Goal: Task Accomplishment & Management: Manage account settings

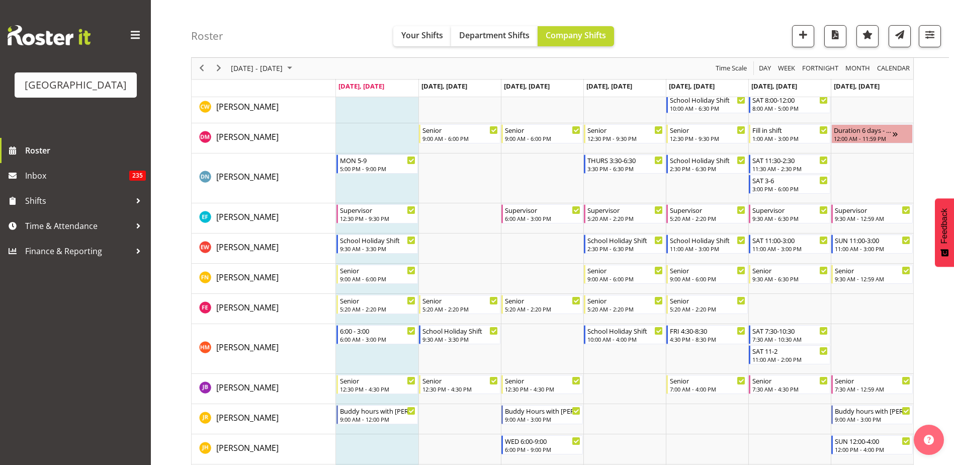
scroll to position [352, 0]
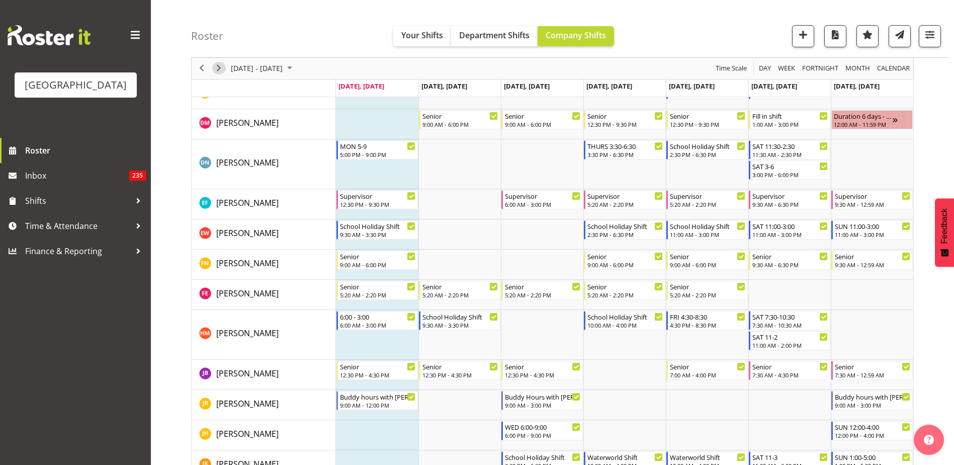
click at [218, 69] on span "Next" at bounding box center [219, 68] width 12 height 13
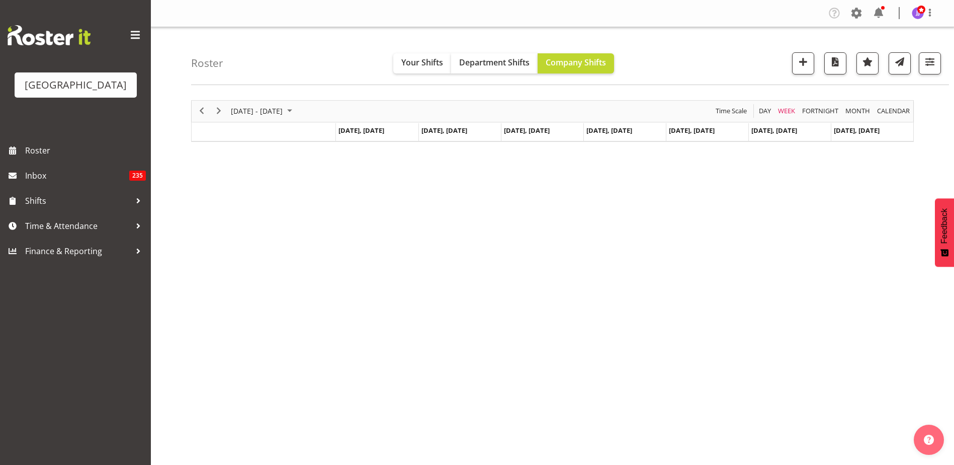
scroll to position [30, 0]
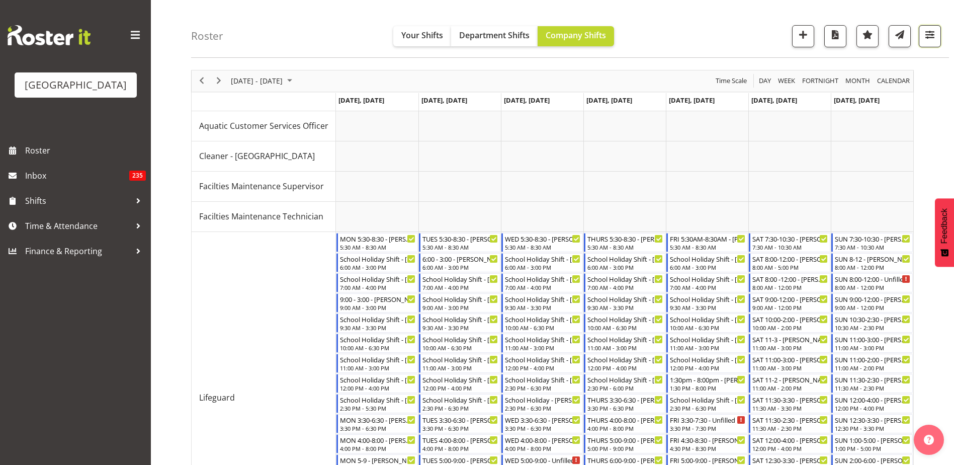
click at [930, 37] on span "button" at bounding box center [929, 34] width 13 height 13
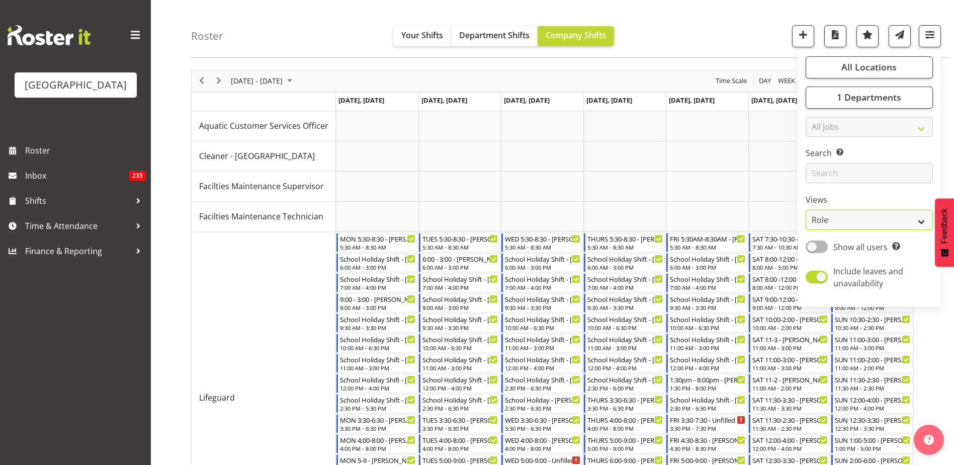
click at [850, 224] on select "Staff Role Shift - Horizontal Shift - Vertical Staff - Location" at bounding box center [869, 220] width 127 height 20
select select "staff"
click at [806, 210] on select "Staff Role Shift - Horizontal Shift - Vertical Staff - Location" at bounding box center [869, 220] width 127 height 20
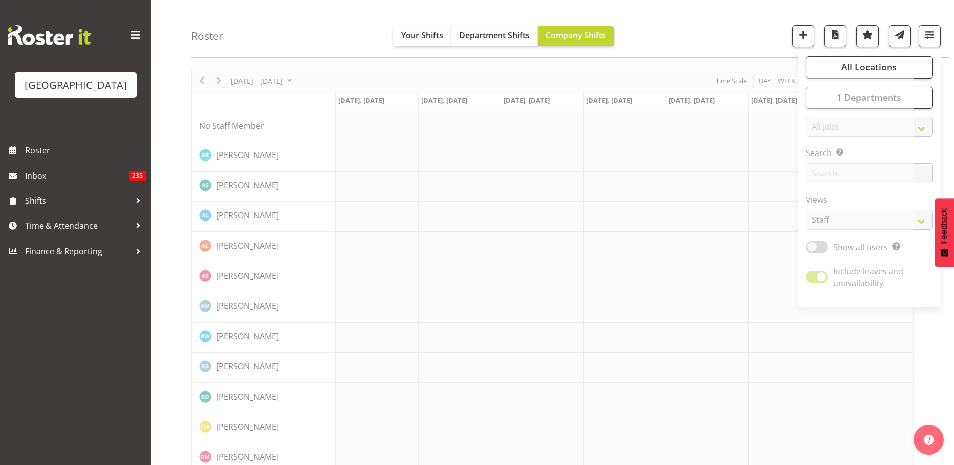
click at [322, 48] on div "Roster Your Shifts Department Shifts Company Shifts All Locations [GEOGRAPHIC_D…" at bounding box center [570, 29] width 758 height 58
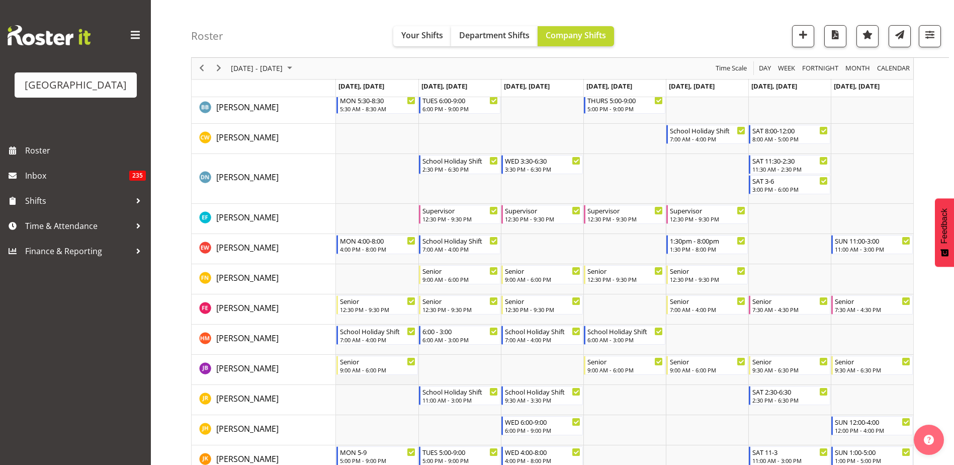
scroll to position [282, 0]
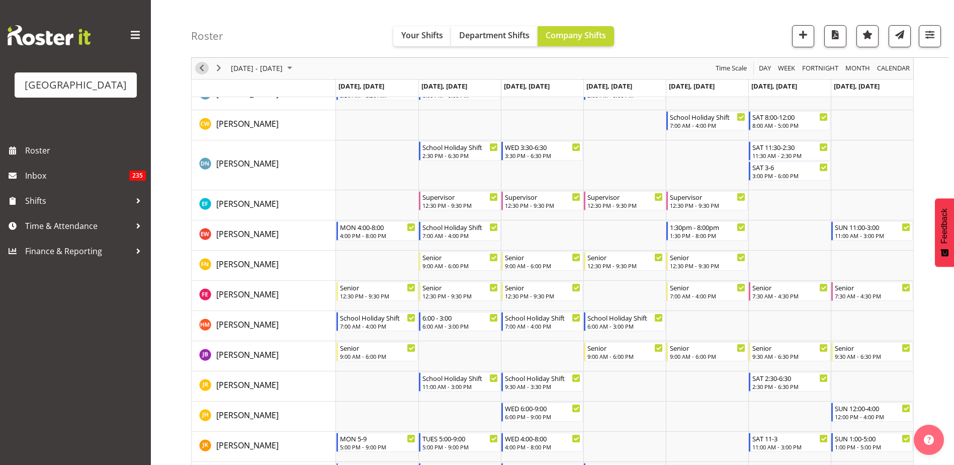
drag, startPoint x: 199, startPoint y: 69, endPoint x: 345, endPoint y: 4, distance: 160.1
click at [199, 69] on span "Previous" at bounding box center [202, 68] width 12 height 13
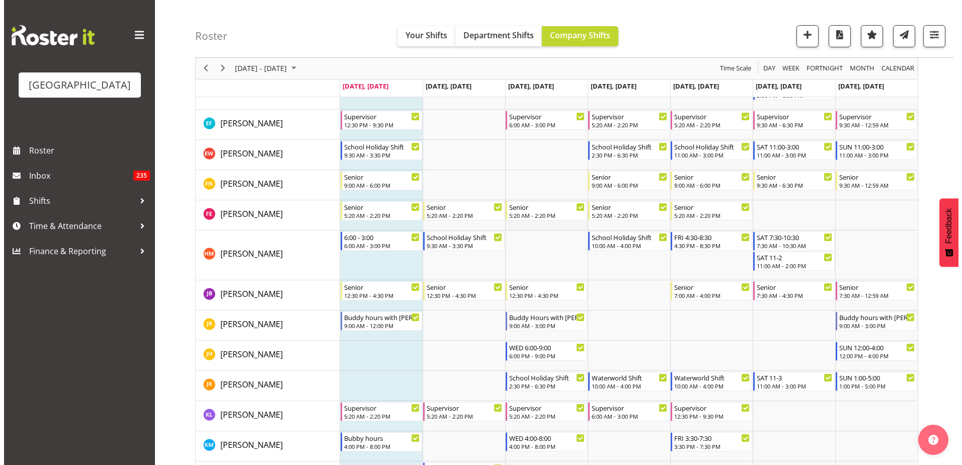
scroll to position [432, 0]
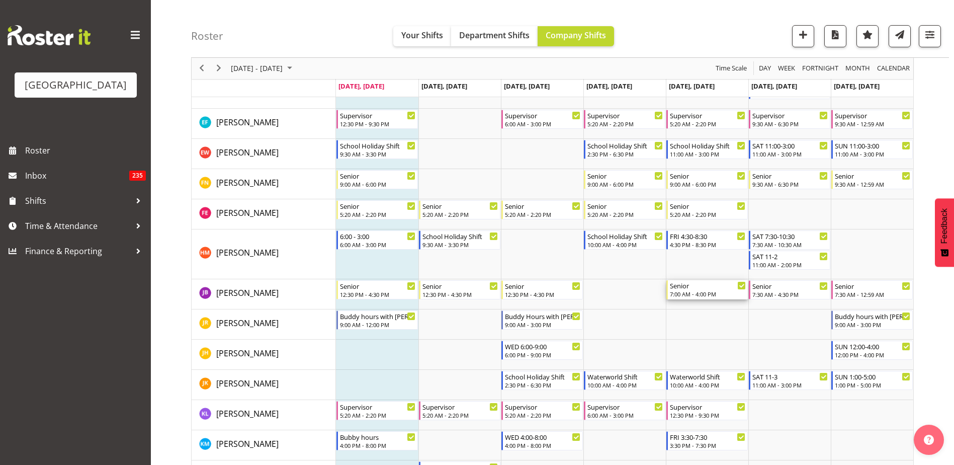
click at [731, 291] on div "7:00 AM - 4:00 PM" at bounding box center [708, 294] width 76 height 8
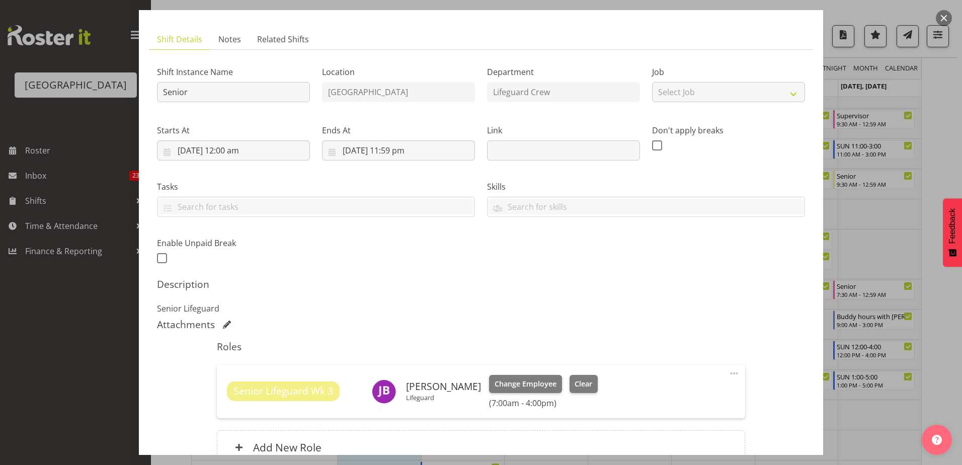
scroll to position [101, 0]
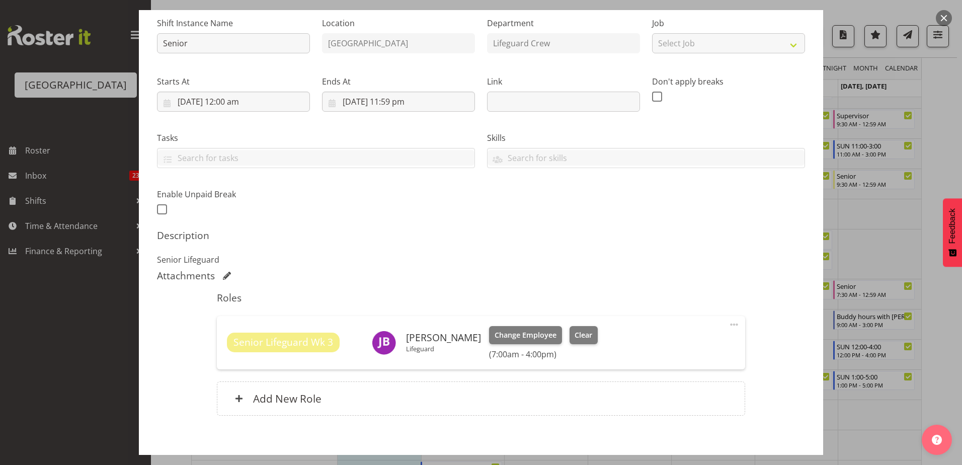
click at [728, 324] on span at bounding box center [734, 324] width 12 height 12
click at [698, 350] on link "Edit" at bounding box center [691, 346] width 97 height 18
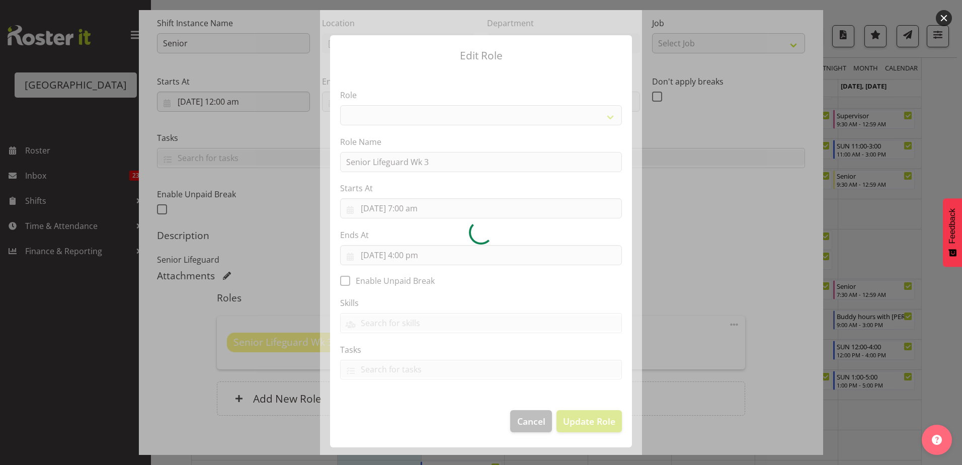
select select "102"
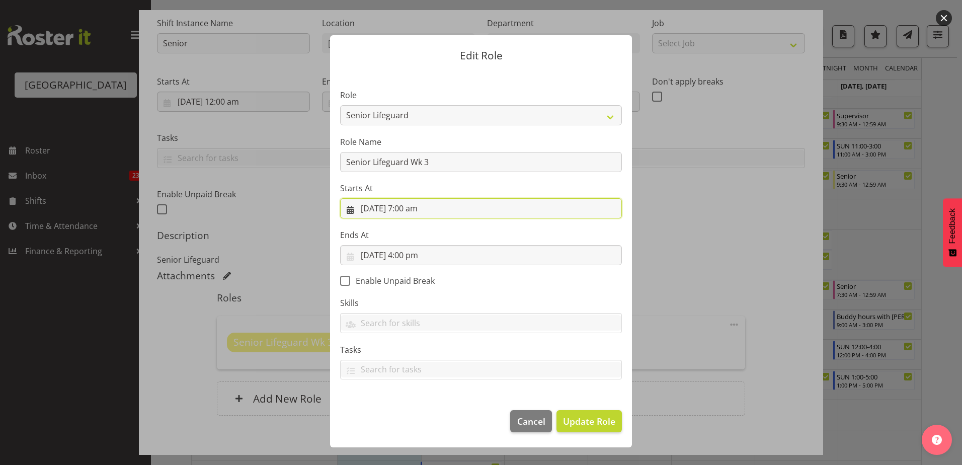
click at [418, 204] on input "[DATE] 7:00 am" at bounding box center [481, 208] width 282 height 20
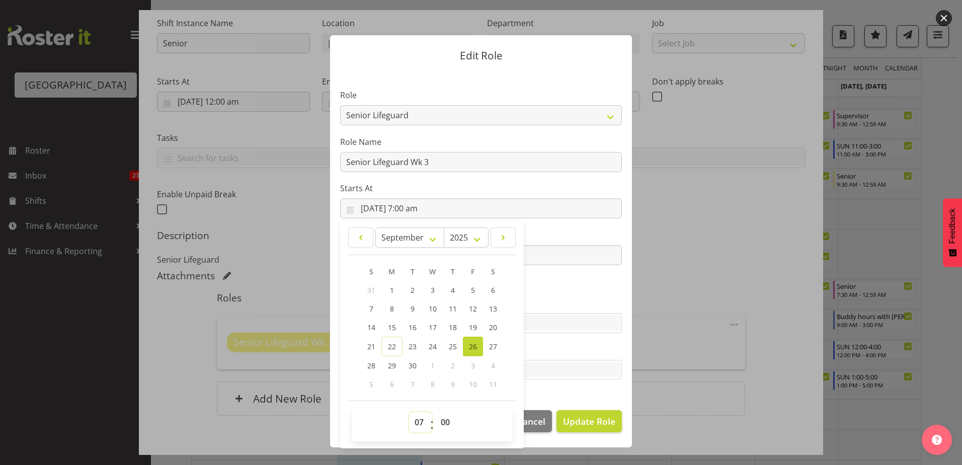
click at [415, 420] on select "00 01 02 03 04 05 06 07 08 09 10 11 12 13 14 15 16 17 18 19 20 21 22 23" at bounding box center [420, 422] width 23 height 20
select select "10"
click at [409, 412] on select "00 01 02 03 04 05 06 07 08 09 10 11 12 13 14 15 16 17 18 19 20 21 22 23" at bounding box center [420, 422] width 23 height 20
type input "[DATE] 10:00 am"
click at [623, 371] on section "Role Aquatic Customer Services Officer Cleaner - Splash Palace Facilties Mainte…" at bounding box center [481, 235] width 302 height 329
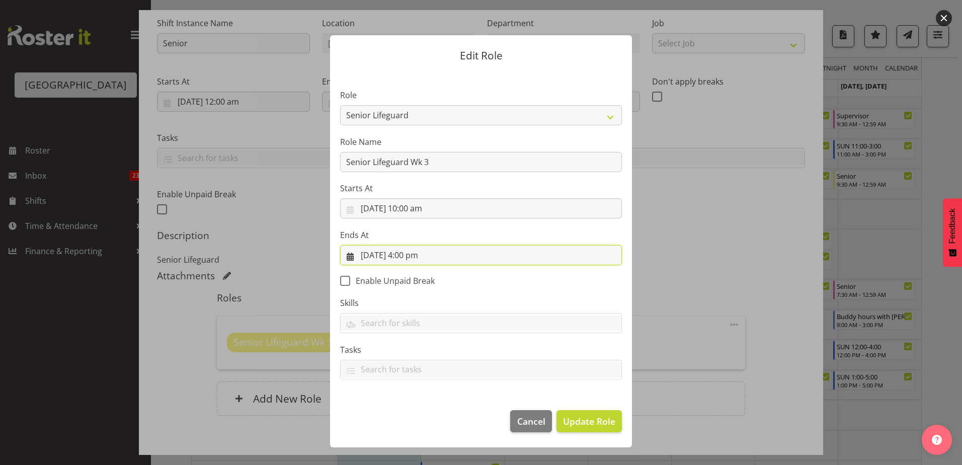
click at [420, 254] on input "[DATE] 4:00 pm" at bounding box center [481, 255] width 282 height 20
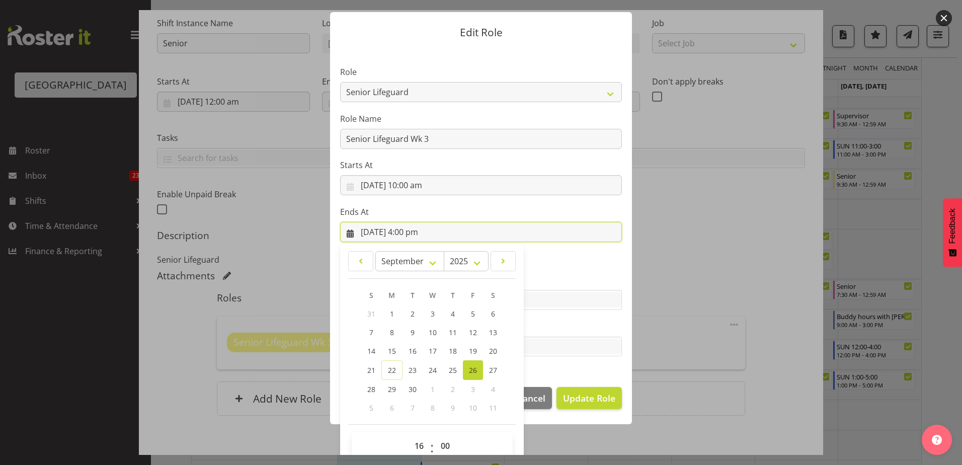
scroll to position [40, 0]
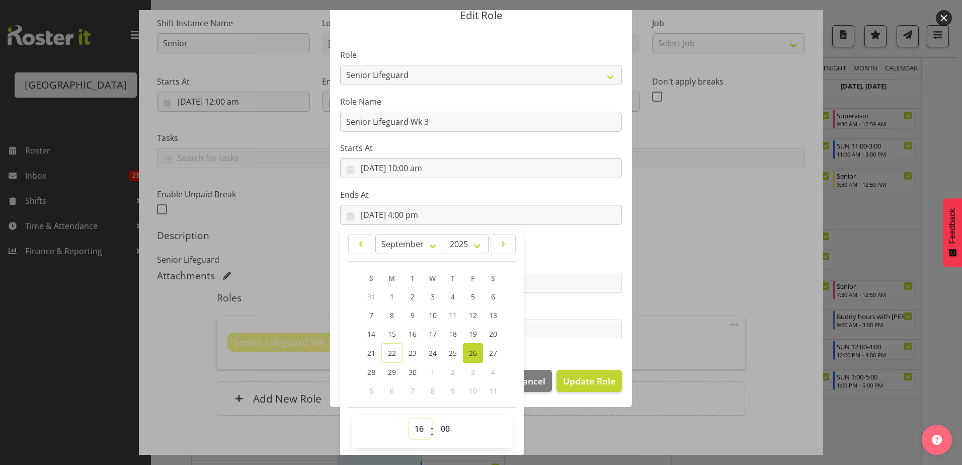
click at [416, 430] on select "00 01 02 03 04 05 06 07 08 09 10 11 12 13 14 15 16 17 18 19 20 21 22 23" at bounding box center [420, 428] width 23 height 20
select select "14"
click at [409, 418] on select "00 01 02 03 04 05 06 07 08 09 10 11 12 13 14 15 16 17 18 19 20 21 22 23" at bounding box center [420, 428] width 23 height 20
type input "[DATE] 2:00 pm"
click at [606, 355] on section "Role Aquatic Customer Services Officer Cleaner - Splash Palace Facilties Mainte…" at bounding box center [481, 195] width 302 height 329
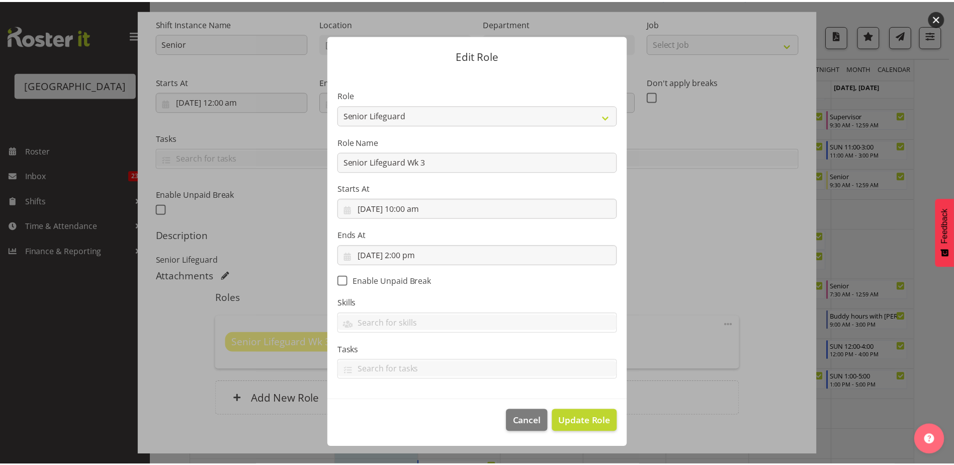
scroll to position [0, 0]
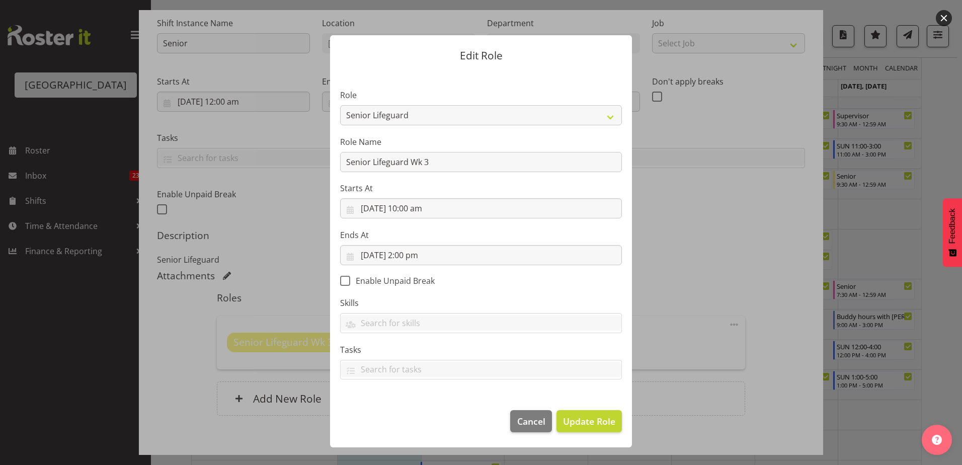
click at [602, 383] on section "Role Aquatic Customer Services Officer Cleaner - Splash Palace Facilties Mainte…" at bounding box center [481, 235] width 302 height 329
click at [597, 422] on span "Update Role" at bounding box center [589, 420] width 52 height 13
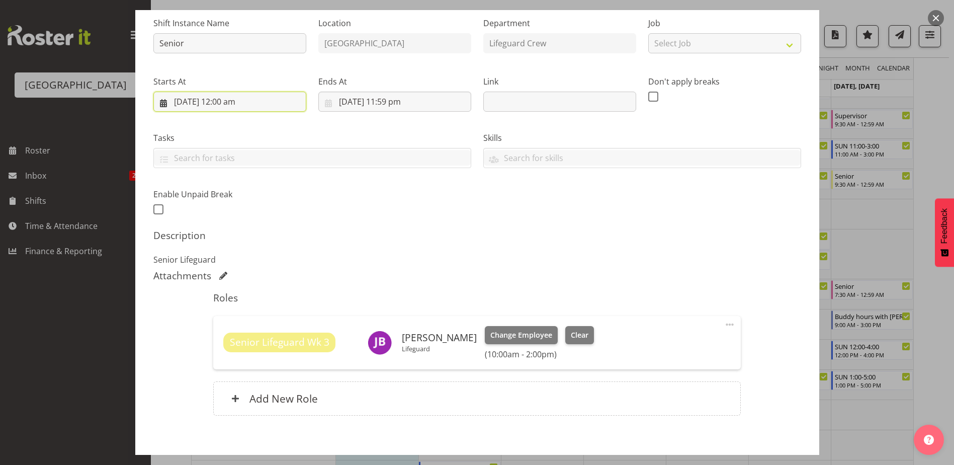
click at [236, 103] on input "[DATE] 12:00 am" at bounding box center [229, 102] width 153 height 20
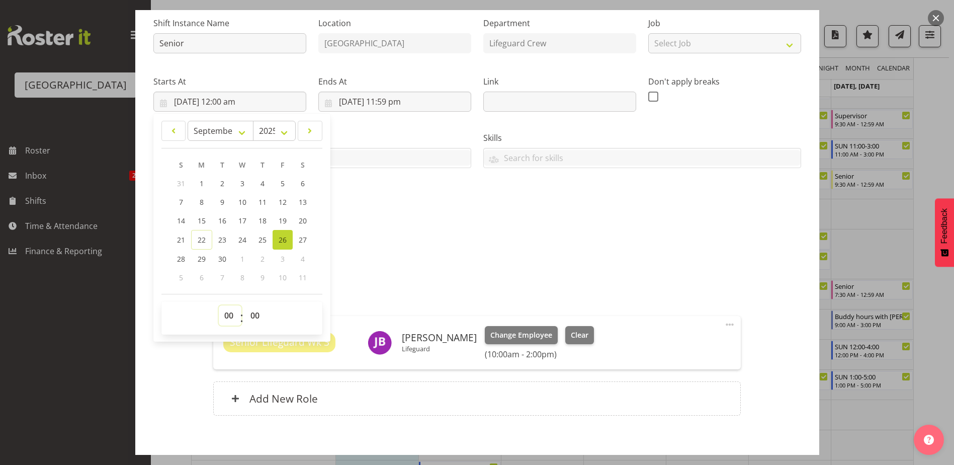
click at [223, 315] on select "00 01 02 03 04 05 06 07 08 09 10 11 12 13 14 15 16 17 18 19 20 21 22 23" at bounding box center [230, 315] width 23 height 20
select select "10"
click at [219, 305] on select "00 01 02 03 04 05 06 07 08 09 10 11 12 13 14 15 16 17 18 19 20 21 22 23" at bounding box center [230, 315] width 23 height 20
type input "[DATE] 10:00 am"
click at [439, 247] on div "Description Senior Lifeguard" at bounding box center [477, 247] width 648 height 36
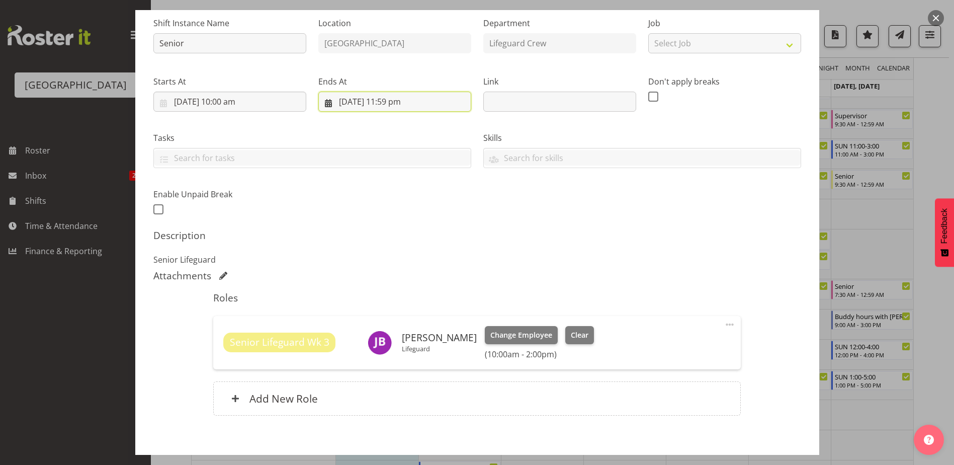
click at [395, 100] on input "[DATE] 11:59 pm" at bounding box center [394, 102] width 153 height 20
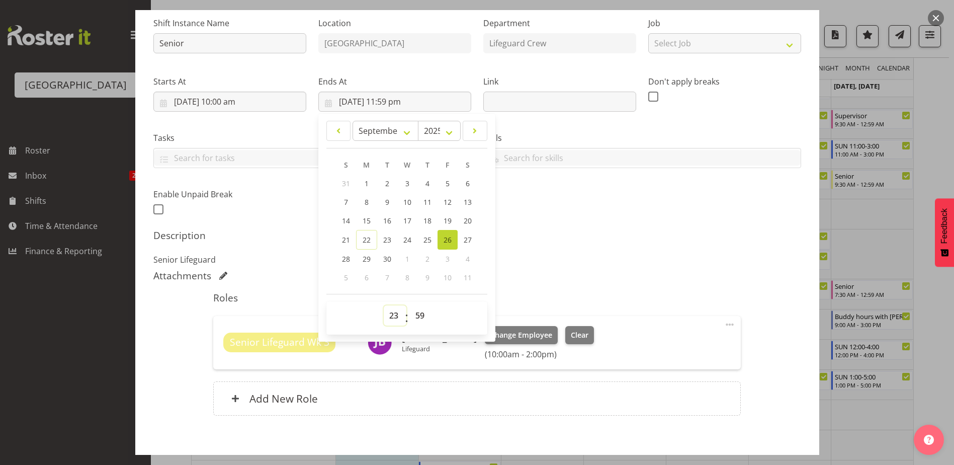
click at [386, 315] on select "00 01 02 03 04 05 06 07 08 09 10 11 12 13 14 15 16 17 18 19 20 21 22 23" at bounding box center [395, 315] width 23 height 20
select select "14"
click at [384, 305] on select "00 01 02 03 04 05 06 07 08 09 10 11 12 13 14 15 16 17 18 19 20 21 22 23" at bounding box center [395, 315] width 23 height 20
type input "[DATE] 2:59 pm"
click at [412, 313] on select "00 01 02 03 04 05 06 07 08 09 10 11 12 13 14 15 16 17 18 19 20 21 22 23 24 25 2…" at bounding box center [421, 315] width 23 height 20
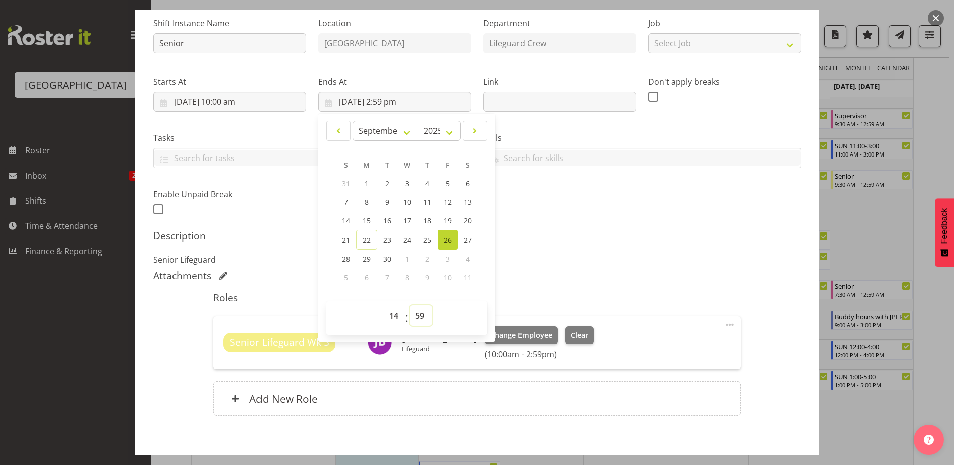
select select "0"
click at [410, 305] on select "00 01 02 03 04 05 06 07 08 09 10 11 12 13 14 15 16 17 18 19 20 21 22 23 24 25 2…" at bounding box center [421, 315] width 23 height 20
type input "[DATE] 2:00 pm"
click at [630, 247] on div "Description Senior Lifeguard" at bounding box center [477, 247] width 648 height 36
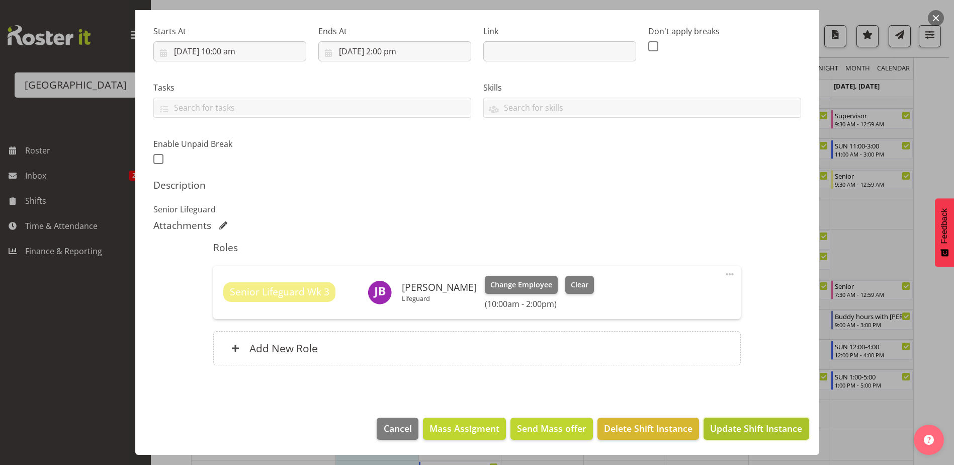
click at [748, 431] on span "Update Shift Instance" at bounding box center [756, 427] width 92 height 13
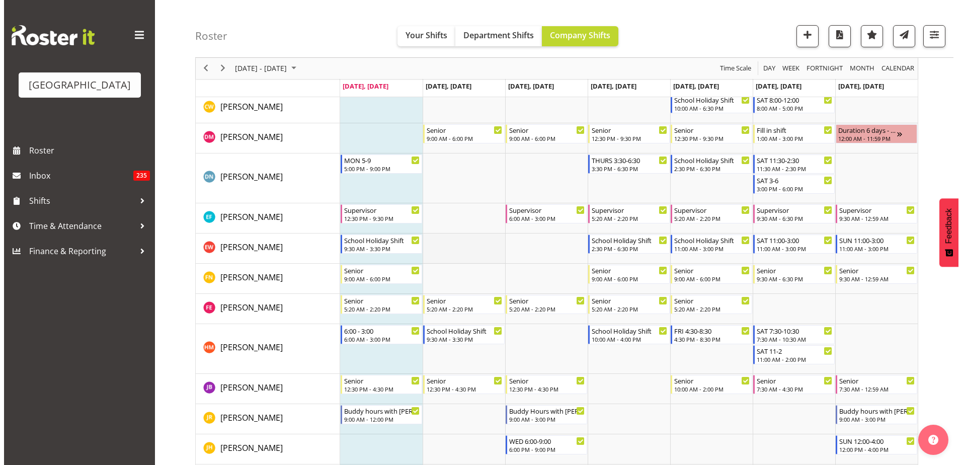
scroll to position [352, 0]
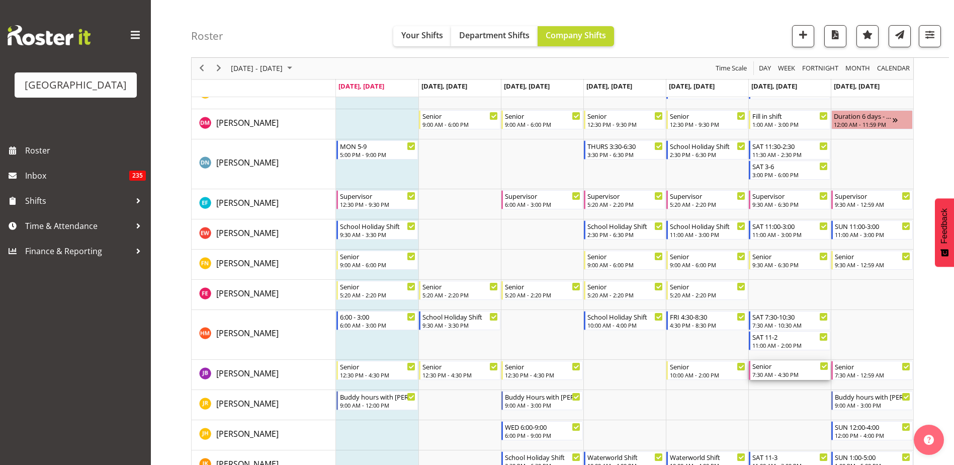
click at [795, 367] on div "Senior" at bounding box center [790, 366] width 76 height 10
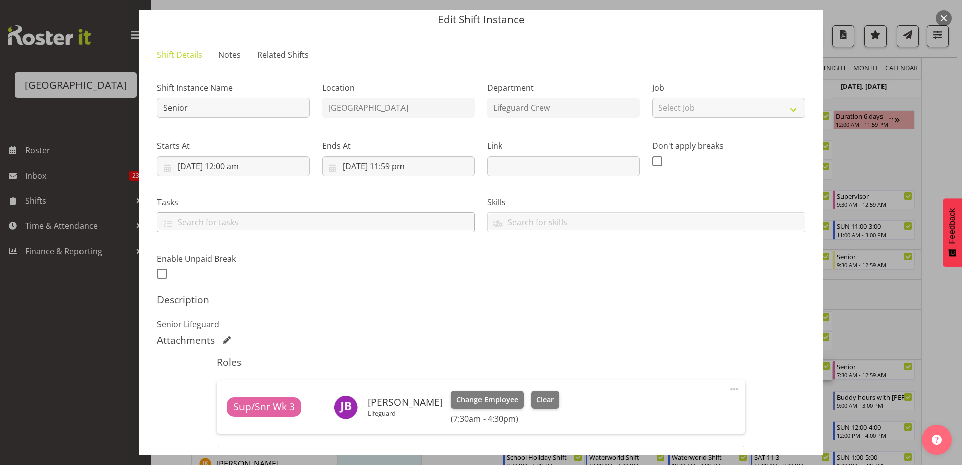
scroll to position [50, 0]
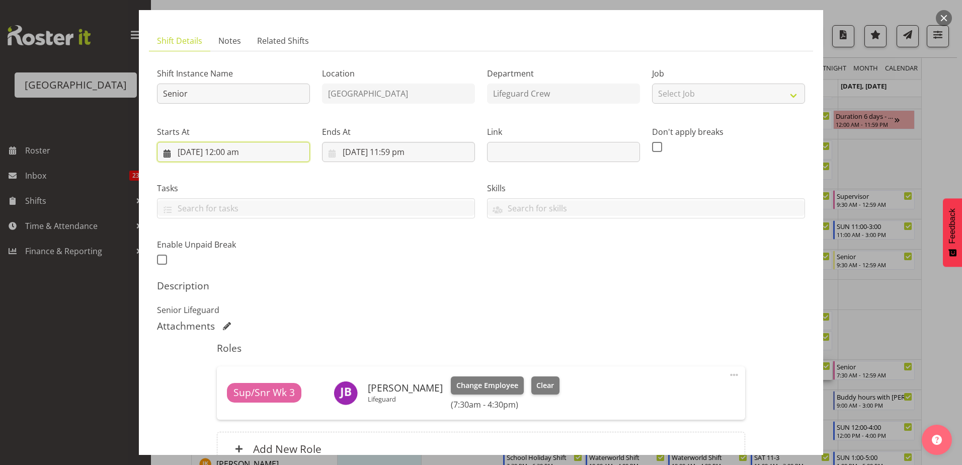
click at [238, 150] on input "[DATE] 12:00 am" at bounding box center [233, 152] width 153 height 20
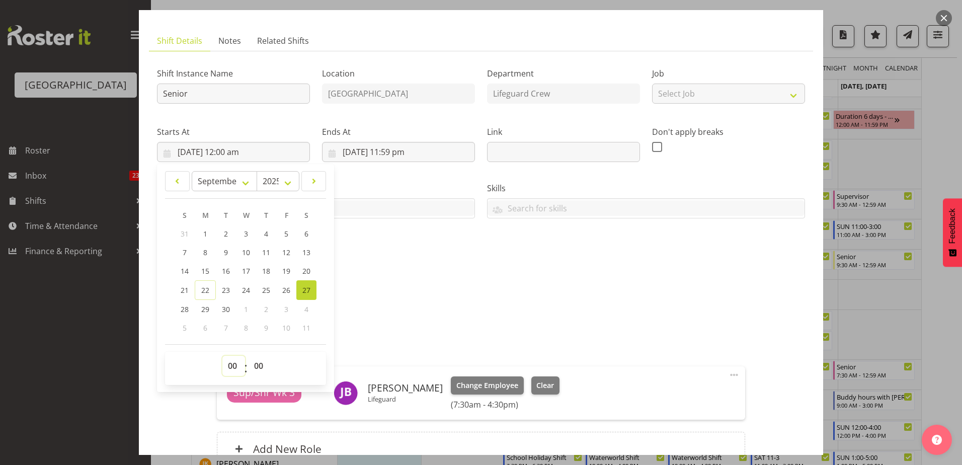
click at [228, 370] on select "00 01 02 03 04 05 06 07 08 09 10 11 12 13 14 15 16 17 18 19 20 21 22 23" at bounding box center [233, 366] width 23 height 20
select select "7"
click at [222, 356] on select "00 01 02 03 04 05 06 07 08 09 10 11 12 13 14 15 16 17 18 19 20 21 22 23" at bounding box center [233, 366] width 23 height 20
type input "[DATE] 7:00 am"
click at [264, 363] on select "00 01 02 03 04 05 06 07 08 09 10 11 12 13 14 15 16 17 18 19 20 21 22 23 24 25 2…" at bounding box center [259, 366] width 23 height 20
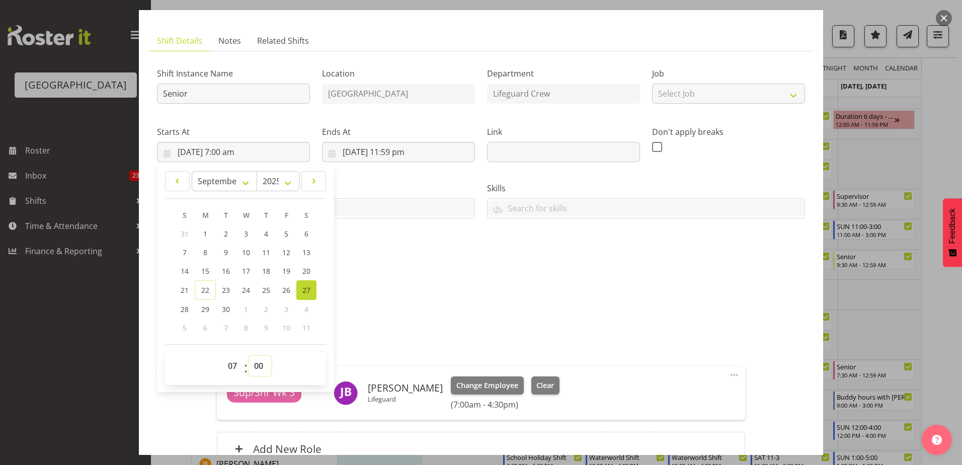
select select "30"
click at [248, 356] on select "00 01 02 03 04 05 06 07 08 09 10 11 12 13 14 15 16 17 18 19 20 21 22 23 24 25 2…" at bounding box center [259, 366] width 23 height 20
type input "[DATE] 7:30 am"
click at [409, 325] on div "Attachments" at bounding box center [481, 326] width 648 height 12
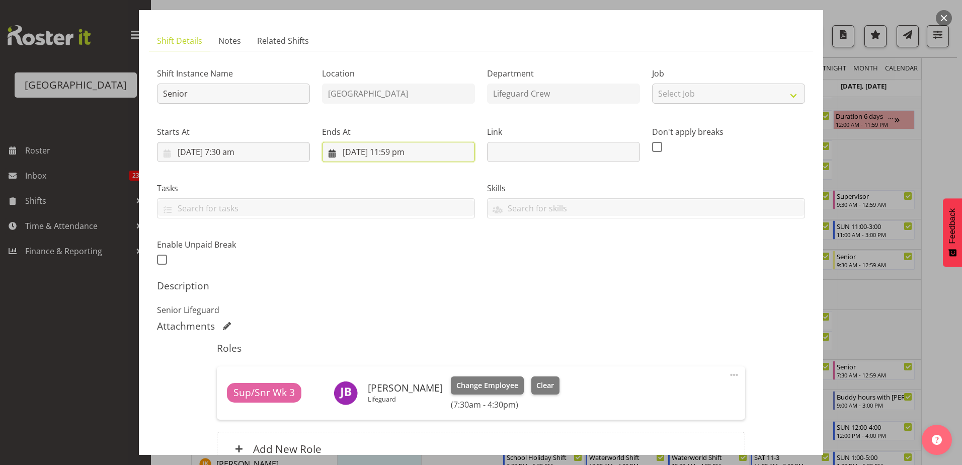
click at [406, 151] on input "[DATE] 11:59 pm" at bounding box center [398, 152] width 153 height 20
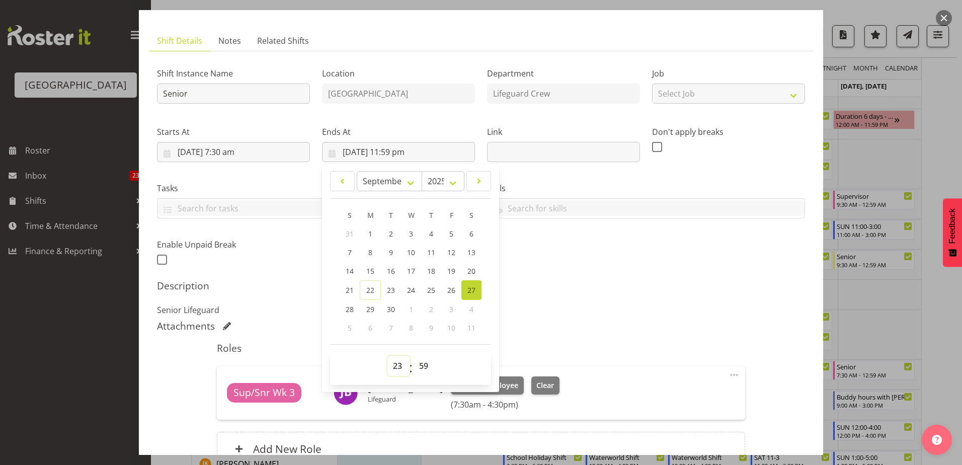
click at [395, 362] on select "00 01 02 03 04 05 06 07 08 09 10 11 12 13 14 15 16 17 18 19 20 21 22 23" at bounding box center [398, 366] width 23 height 20
select select "11"
click at [387, 356] on select "00 01 02 03 04 05 06 07 08 09 10 11 12 13 14 15 16 17 18 19 20 21 22 23" at bounding box center [398, 366] width 23 height 20
type input "[DATE] 11:59 am"
click at [419, 365] on select "00 01 02 03 04 05 06 07 08 09 10 11 12 13 14 15 16 17 18 19 20 21 22 23 24 25 2…" at bounding box center [424, 366] width 23 height 20
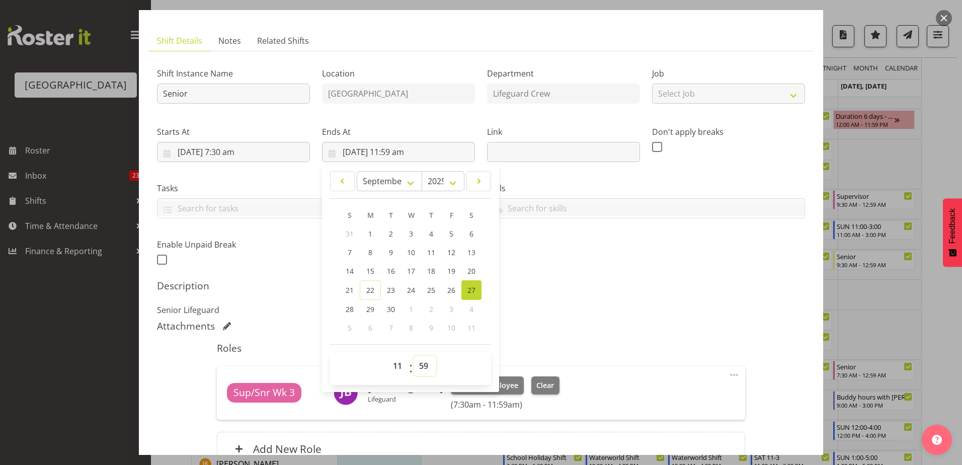
select select "30"
click at [413, 356] on select "00 01 02 03 04 05 06 07 08 09 10 11 12 13 14 15 16 17 18 19 20 21 22 23 24 25 2…" at bounding box center [424, 366] width 23 height 20
type input "[DATE] 11:30 am"
click at [590, 317] on div "Shift Instance Name Senior Location [GEOGRAPHIC_DATA] Department Lifeguard Crew…" at bounding box center [481, 268] width 648 height 418
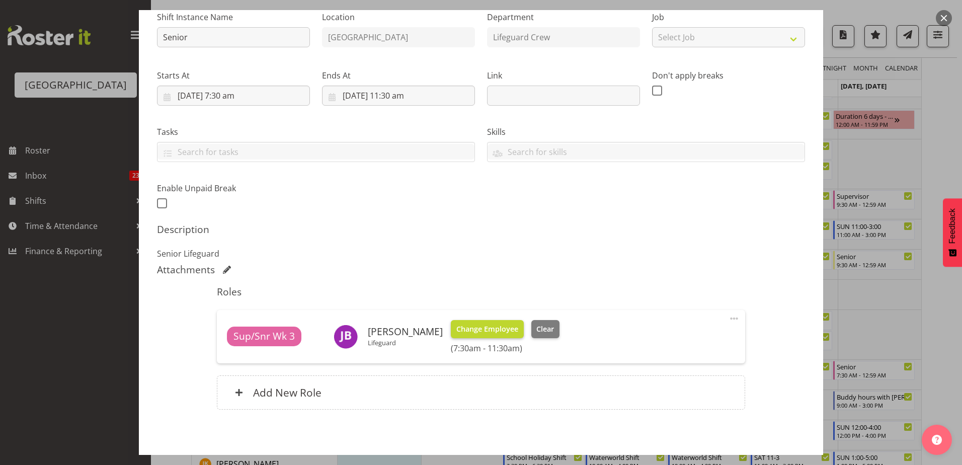
scroll to position [151, 0]
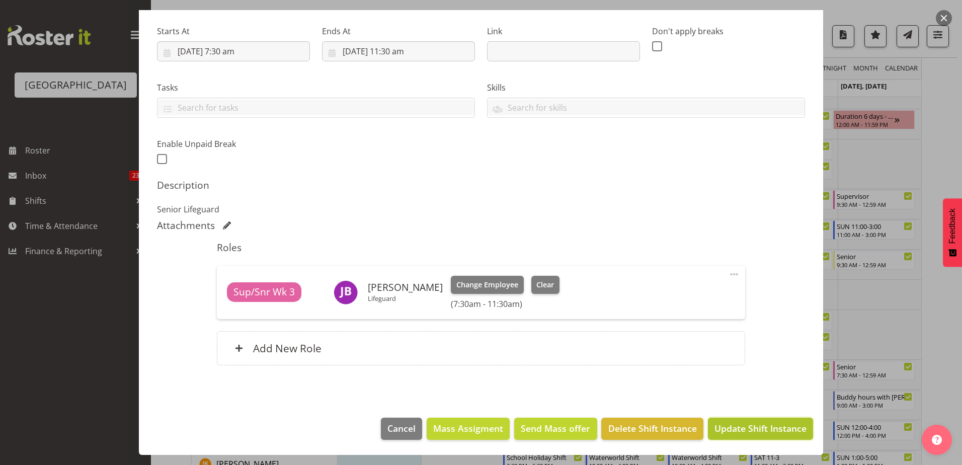
click at [770, 434] on span "Update Shift Instance" at bounding box center [760, 427] width 92 height 13
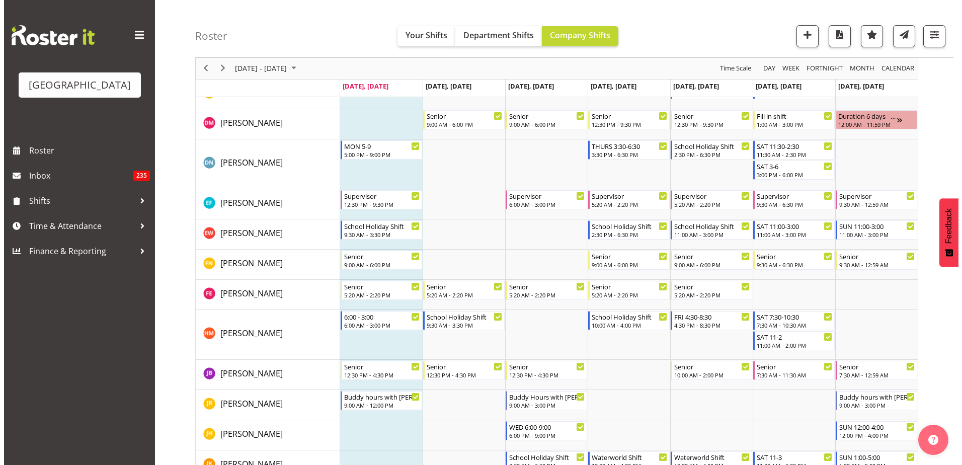
scroll to position [402, 0]
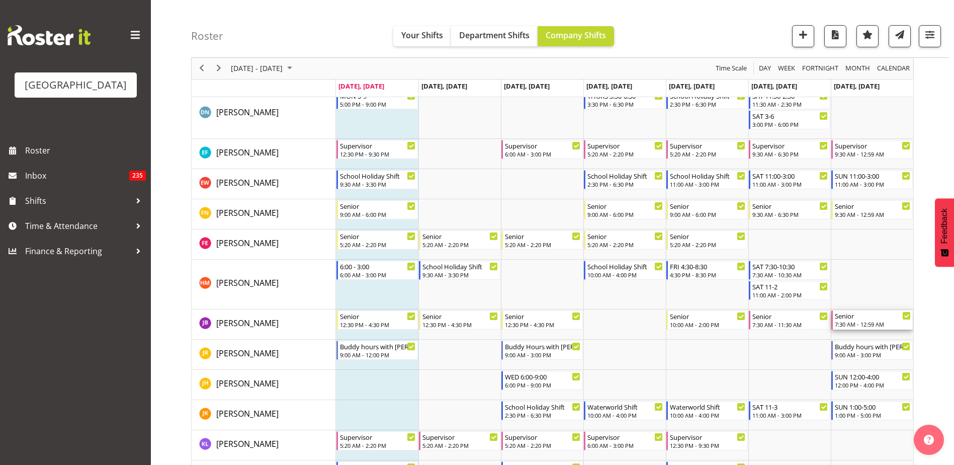
click at [852, 320] on div "Senior" at bounding box center [873, 315] width 76 height 10
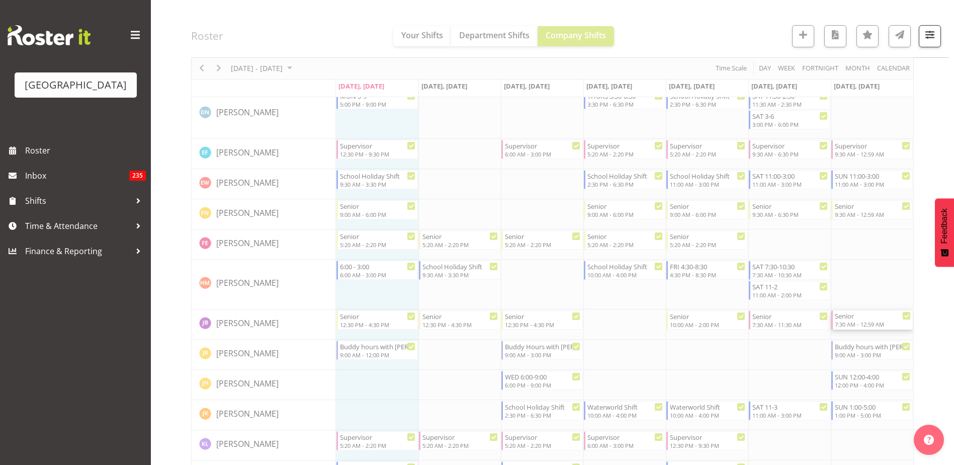
select select "8"
select select "2025"
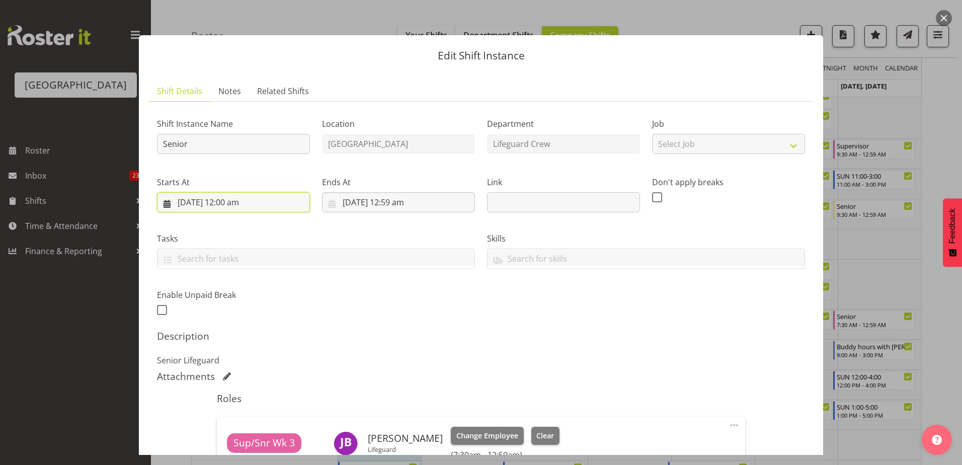
click at [240, 201] on input "[DATE] 12:00 am" at bounding box center [233, 202] width 153 height 20
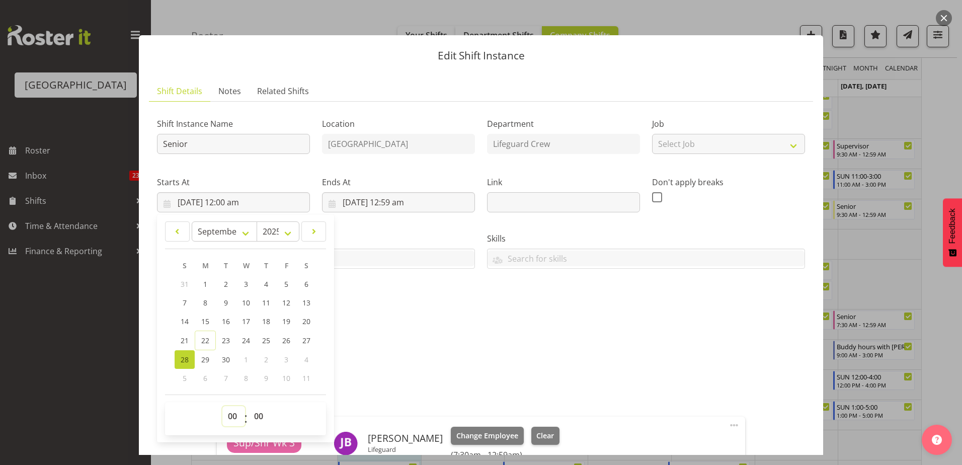
click at [233, 414] on select "00 01 02 03 04 05 06 07 08 09 10 11 12 13 14 15 16 17 18 19 20 21 22 23" at bounding box center [233, 416] width 23 height 20
select select "7"
click at [222, 406] on select "00 01 02 03 04 05 06 07 08 09 10 11 12 13 14 15 16 17 18 19 20 21 22 23" at bounding box center [233, 416] width 23 height 20
type input "[DATE] 7:00 am"
click at [262, 416] on select "00 01 02 03 04 05 06 07 08 09 10 11 12 13 14 15 16 17 18 19 20 21 22 23 24 25 2…" at bounding box center [259, 416] width 23 height 20
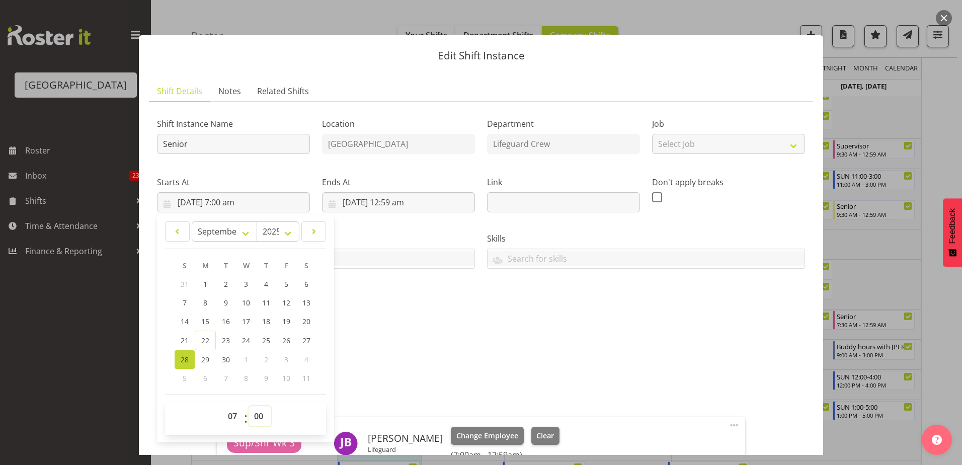
select select "30"
click at [248, 406] on select "00 01 02 03 04 05 06 07 08 09 10 11 12 13 14 15 16 17 18 19 20 21 22 23 24 25 2…" at bounding box center [259, 416] width 23 height 20
type input "[DATE] 7:30 am"
click at [432, 353] on div "Description Senior Lifeguard" at bounding box center [481, 348] width 648 height 36
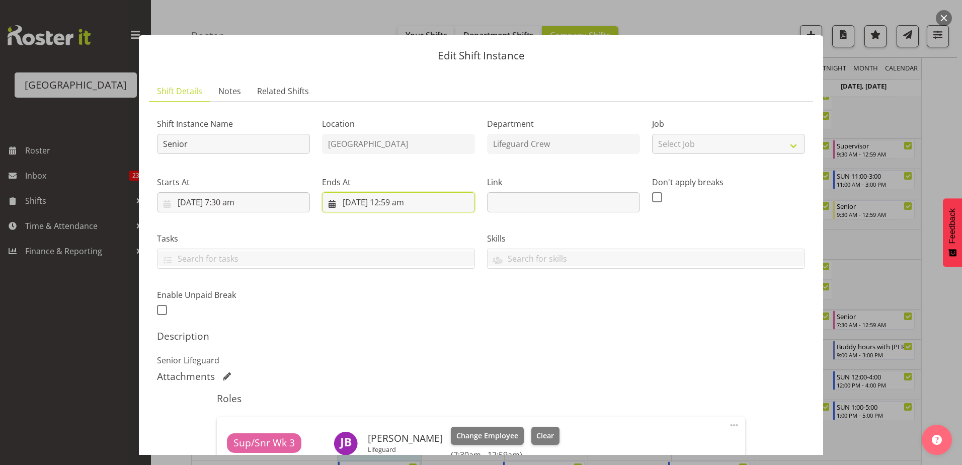
click at [409, 204] on input "[DATE] 12:59 am" at bounding box center [398, 202] width 153 height 20
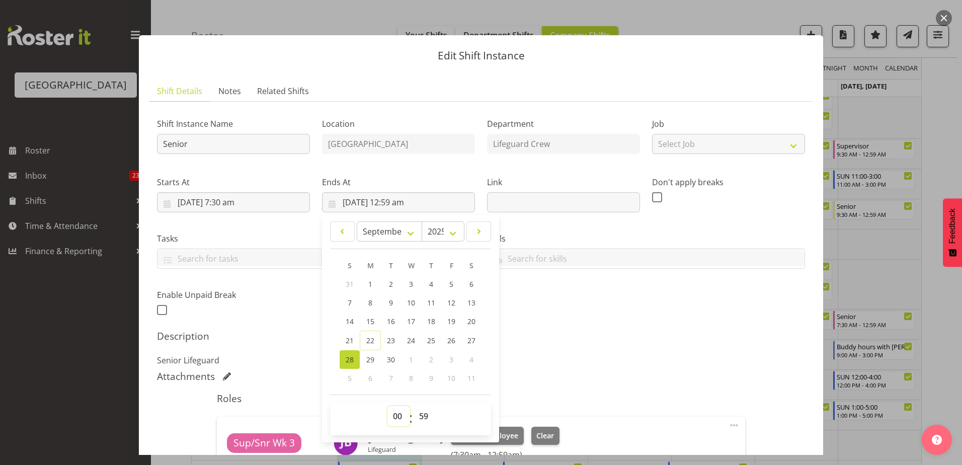
click at [396, 420] on select "00 01 02 03 04 05 06 07 08 09 10 11 12 13 14 15 16 17 18 19 20 21 22 23" at bounding box center [398, 416] width 23 height 20
select select "11"
click at [387, 406] on select "00 01 02 03 04 05 06 07 08 09 10 11 12 13 14 15 16 17 18 19 20 21 22 23" at bounding box center [398, 416] width 23 height 20
type input "[DATE] 11:59 am"
click at [423, 412] on select "00 01 02 03 04 05 06 07 08 09 10 11 12 13 14 15 16 17 18 19 20 21 22 23 24 25 2…" at bounding box center [424, 416] width 23 height 20
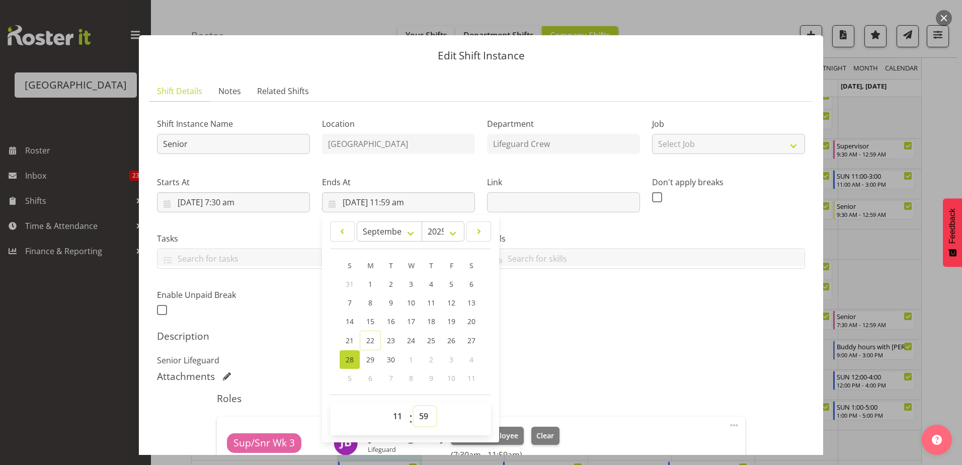
select select "30"
click at [413, 406] on select "00 01 02 03 04 05 06 07 08 09 10 11 12 13 14 15 16 17 18 19 20 21 22 23 24 25 2…" at bounding box center [424, 416] width 23 height 20
type input "[DATE] 11:30 am"
click at [517, 341] on h5 "Description" at bounding box center [481, 336] width 648 height 12
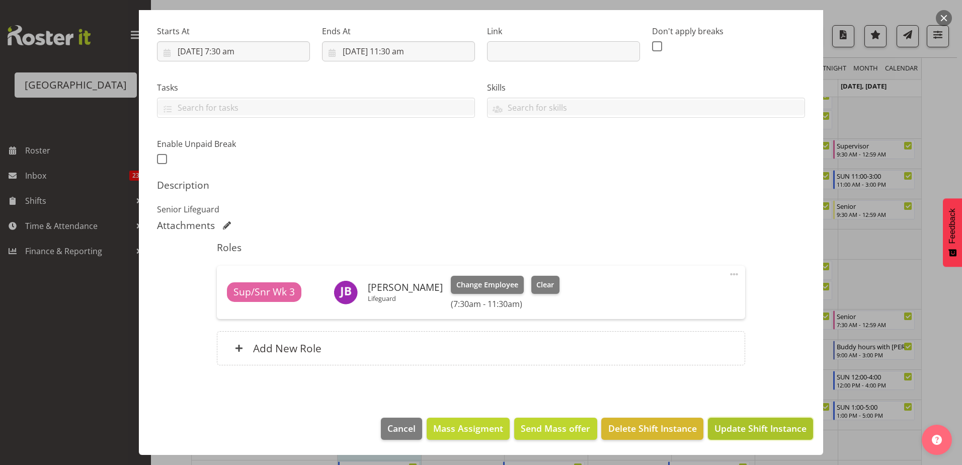
click at [742, 433] on span "Update Shift Instance" at bounding box center [760, 427] width 92 height 13
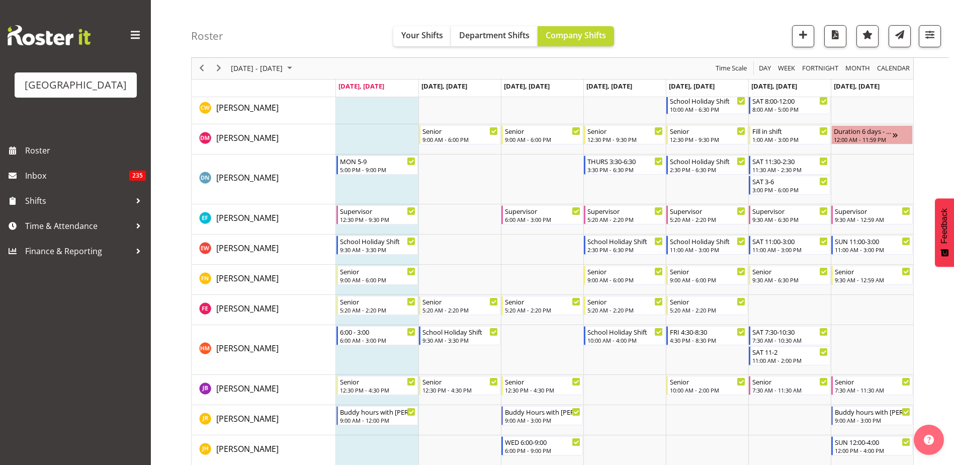
scroll to position [352, 0]
